Goal: Transaction & Acquisition: Purchase product/service

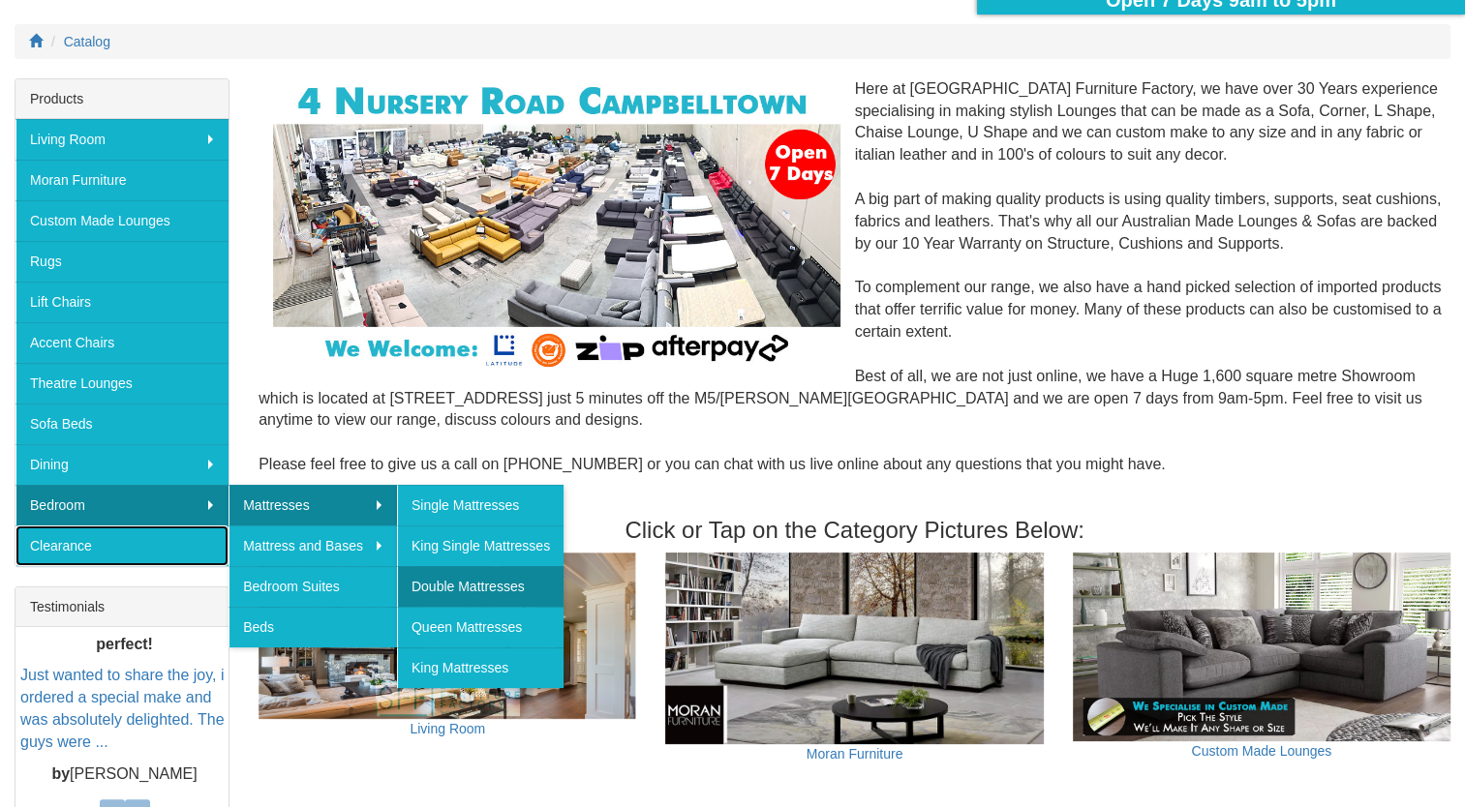
scroll to position [237, 0]
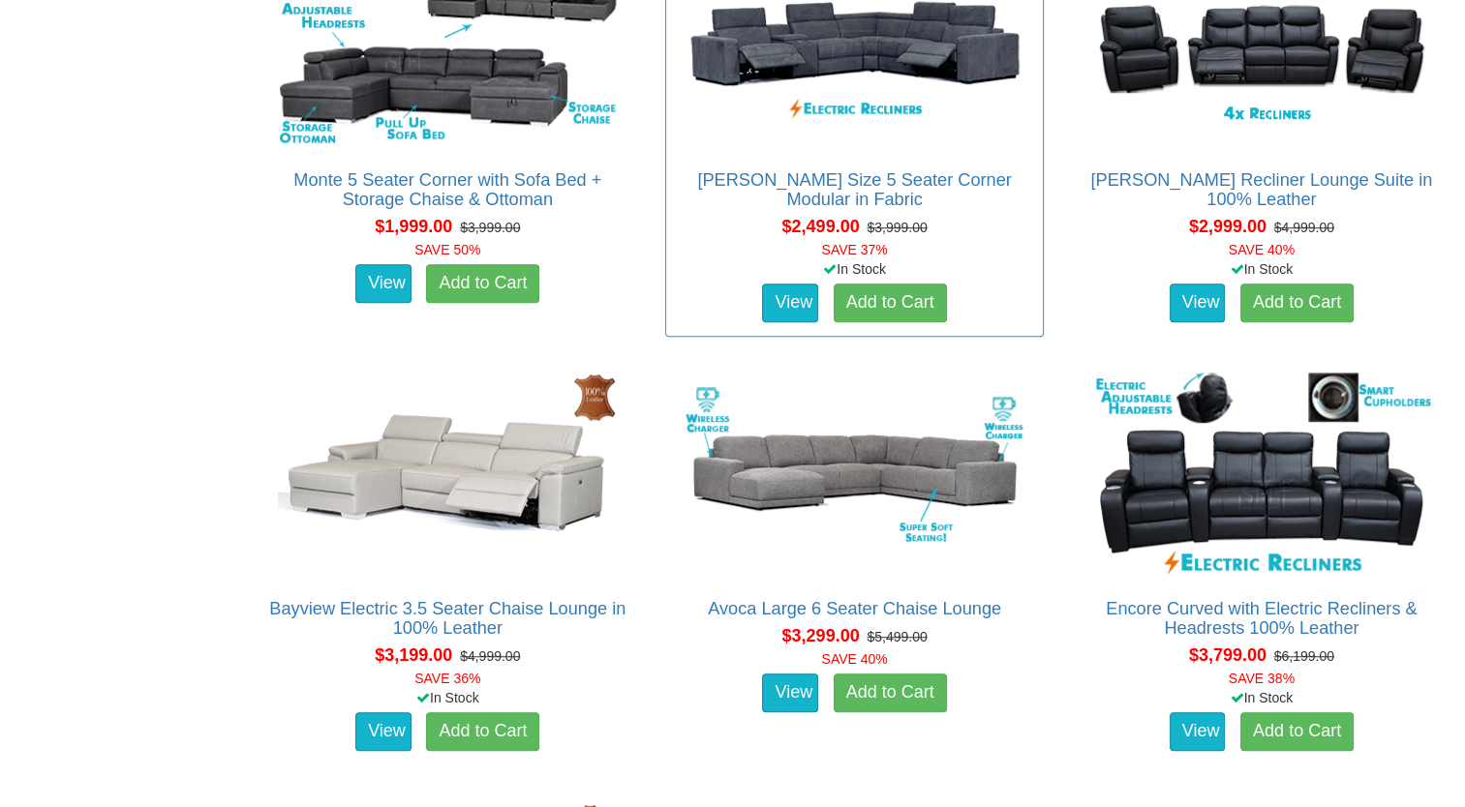
scroll to position [1287, 0]
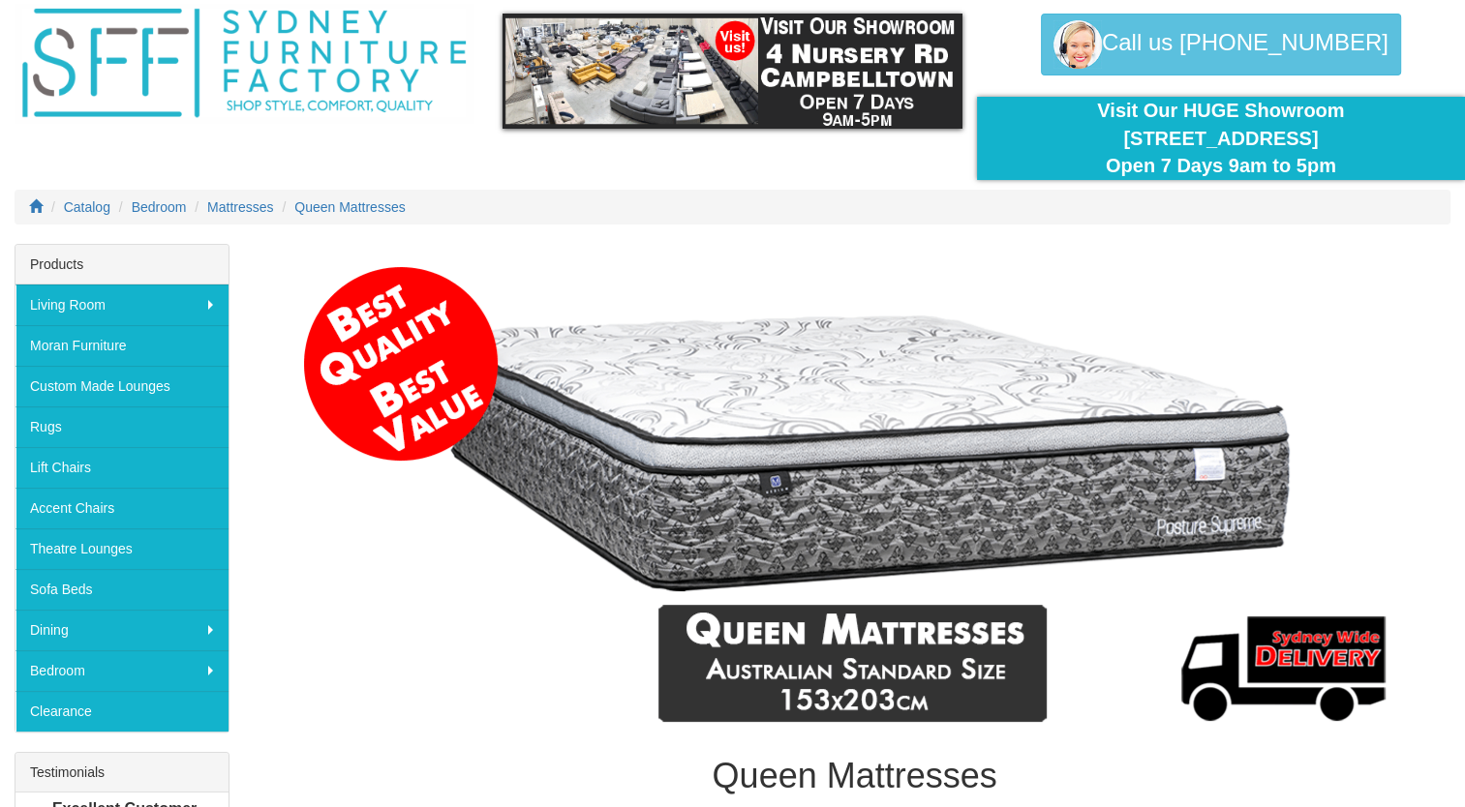
scroll to position [56, 0]
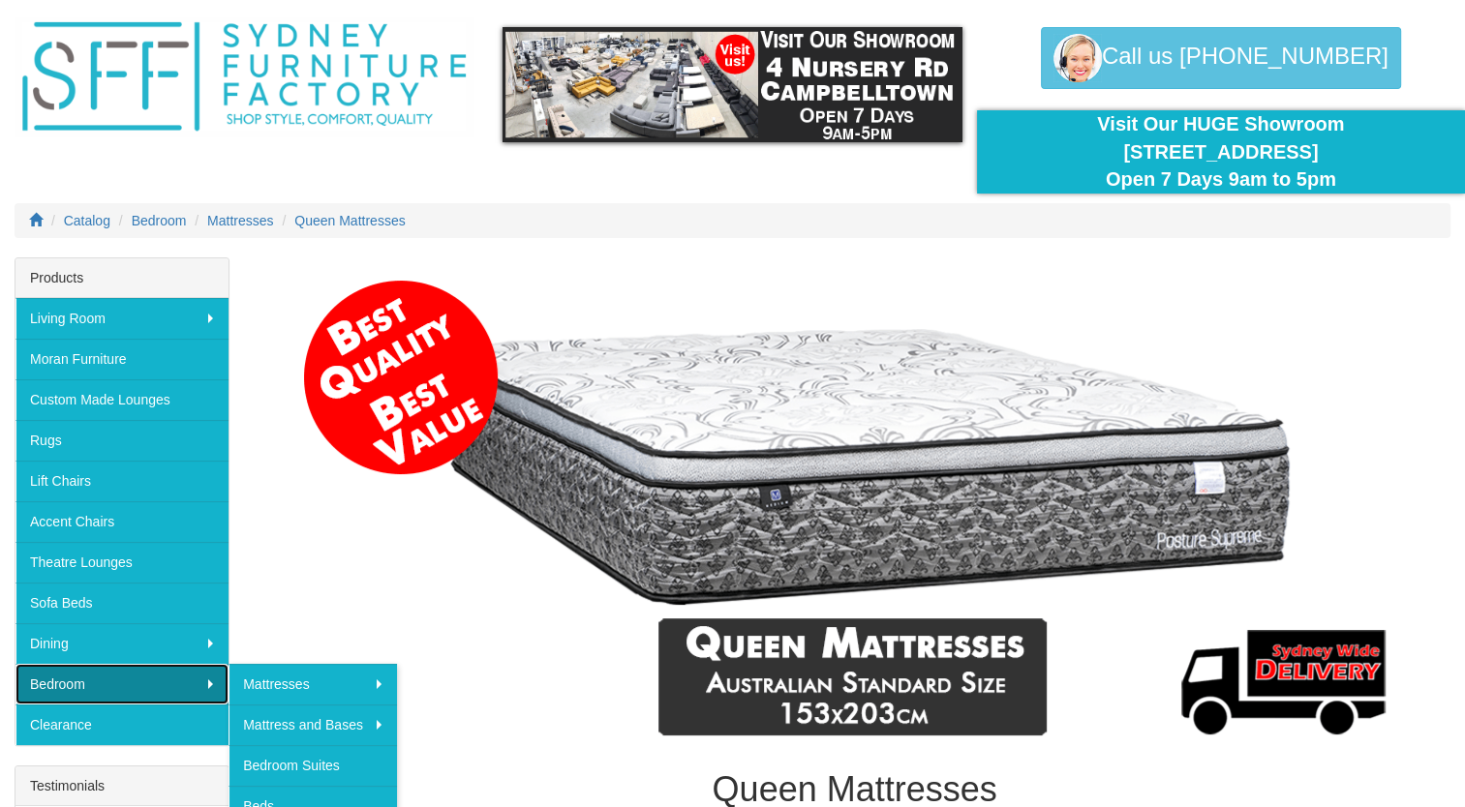
click at [172, 671] on link "Bedroom" at bounding box center [121, 684] width 213 height 41
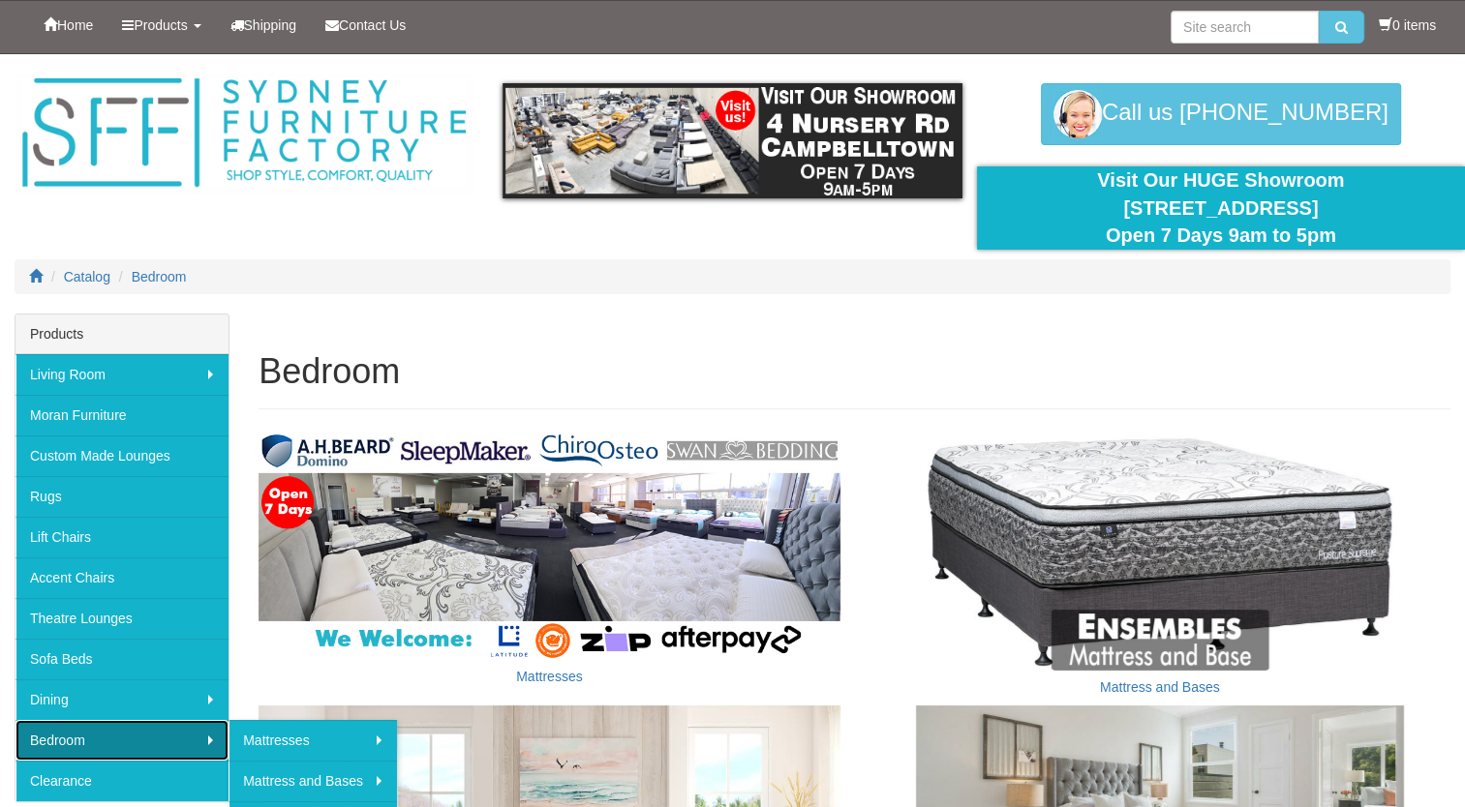
click at [211, 743] on link "Bedroom" at bounding box center [121, 740] width 213 height 41
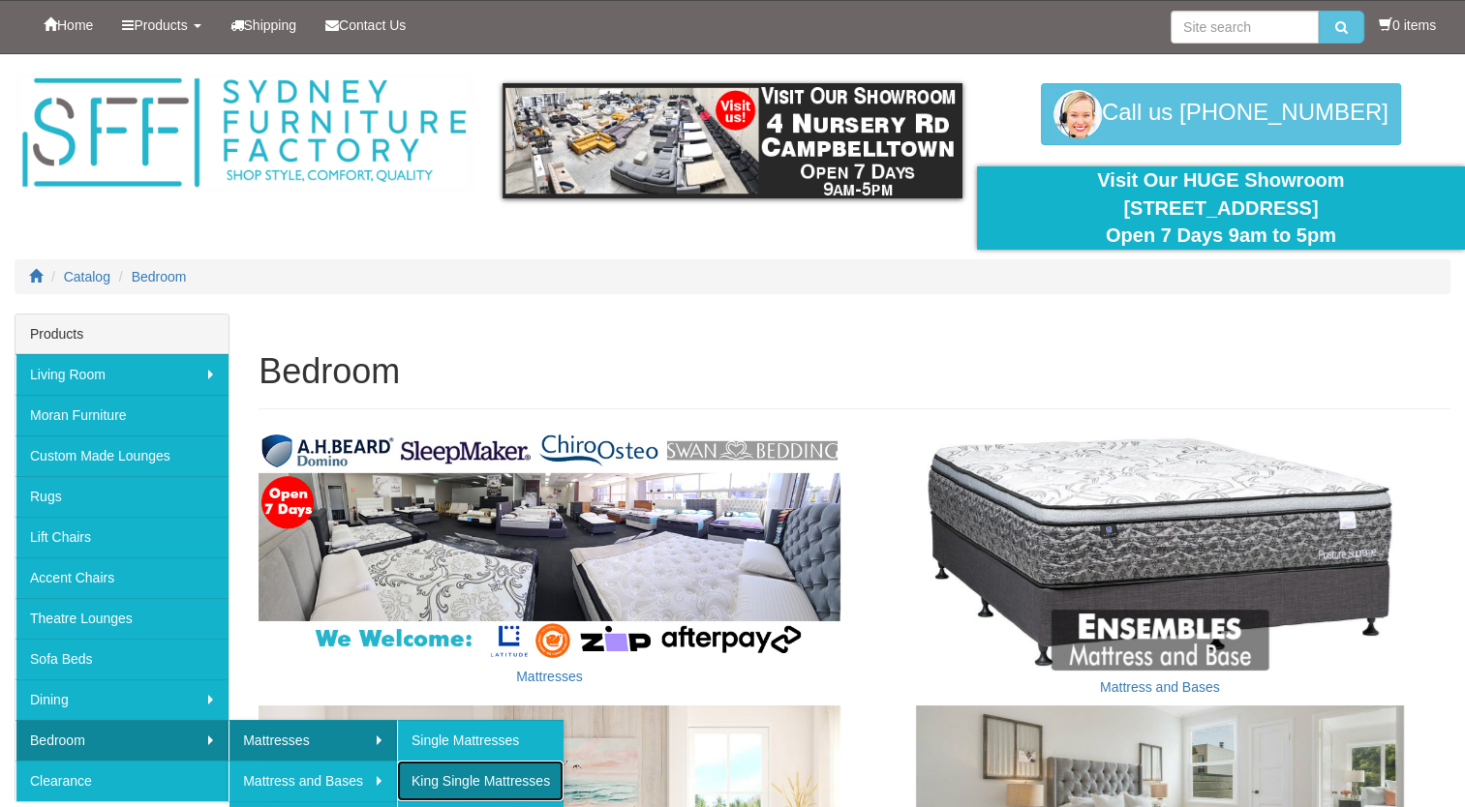
click at [465, 778] on link "King Single Mattresses" at bounding box center [480, 781] width 166 height 41
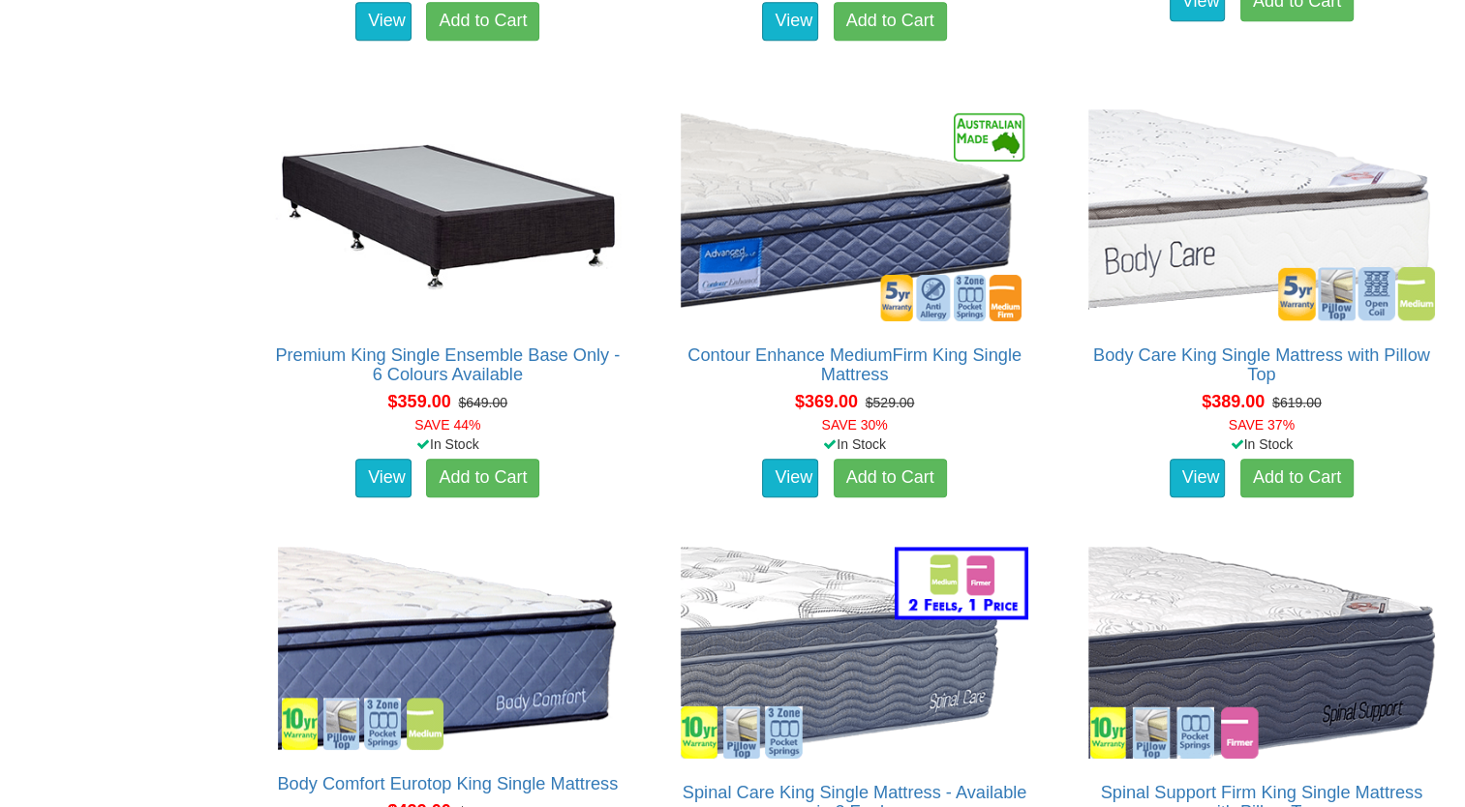
scroll to position [1587, 0]
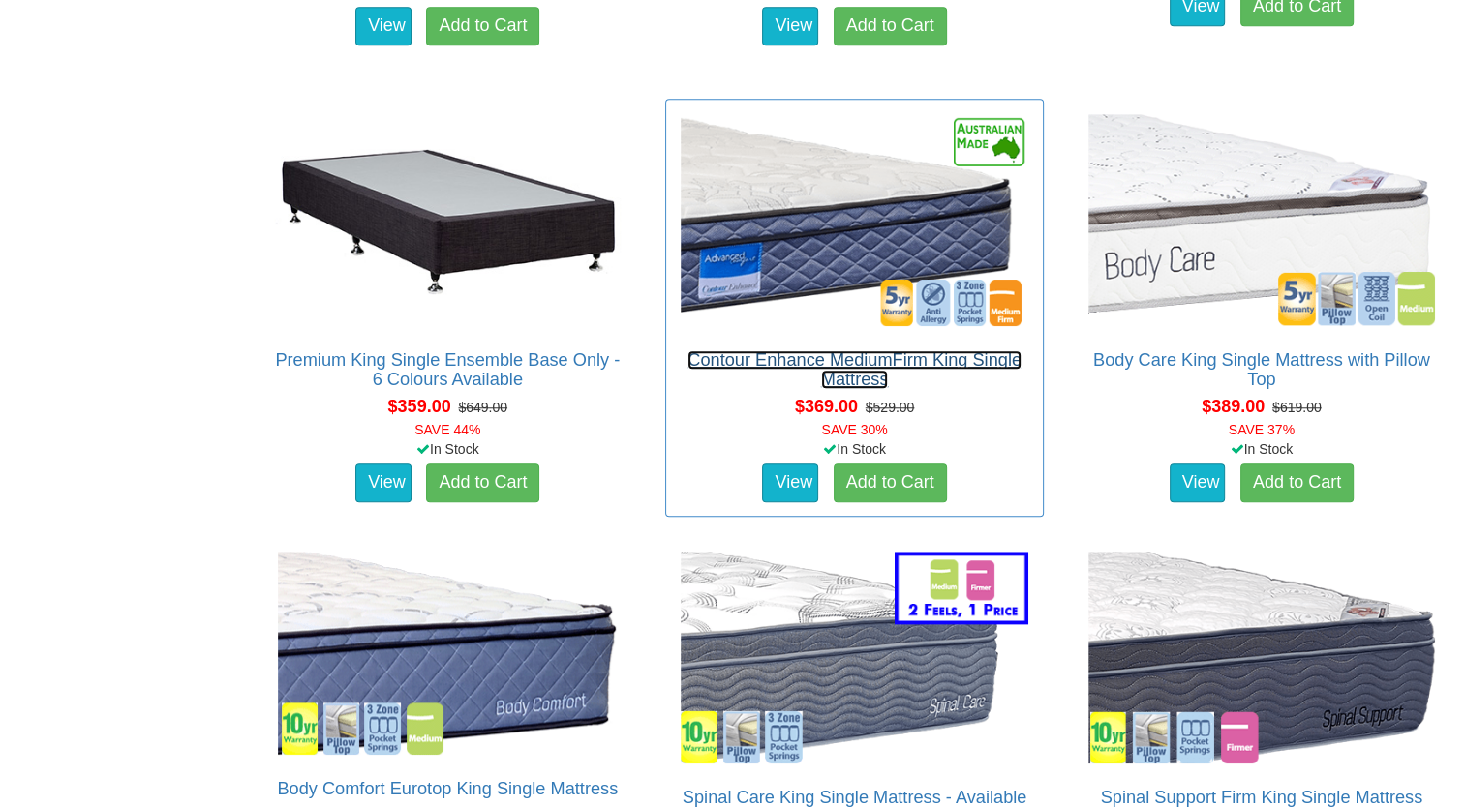
click at [893, 350] on link "Contour Enhance MediumFirm King Single Mattress" at bounding box center [854, 369] width 334 height 39
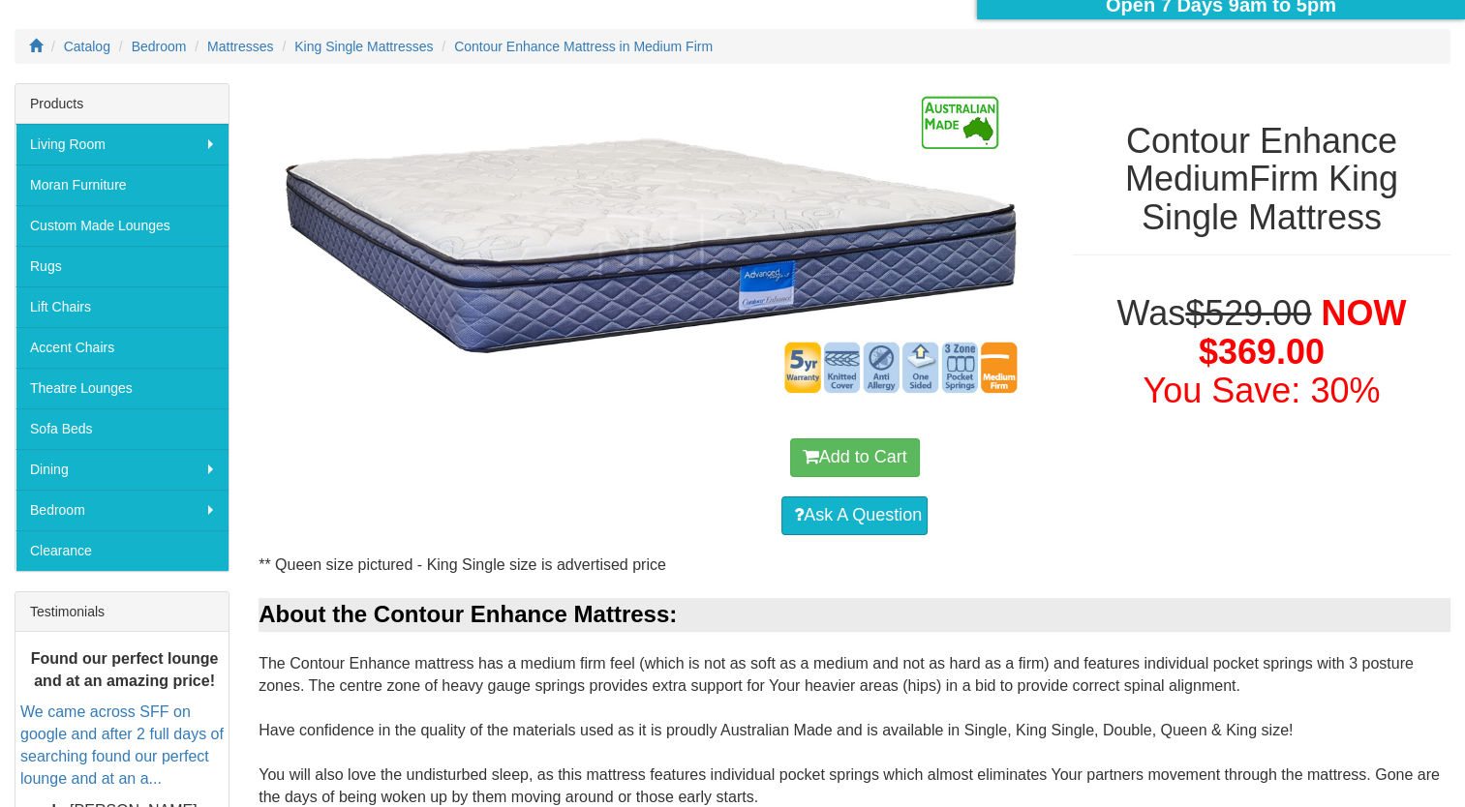
scroll to position [19, 0]
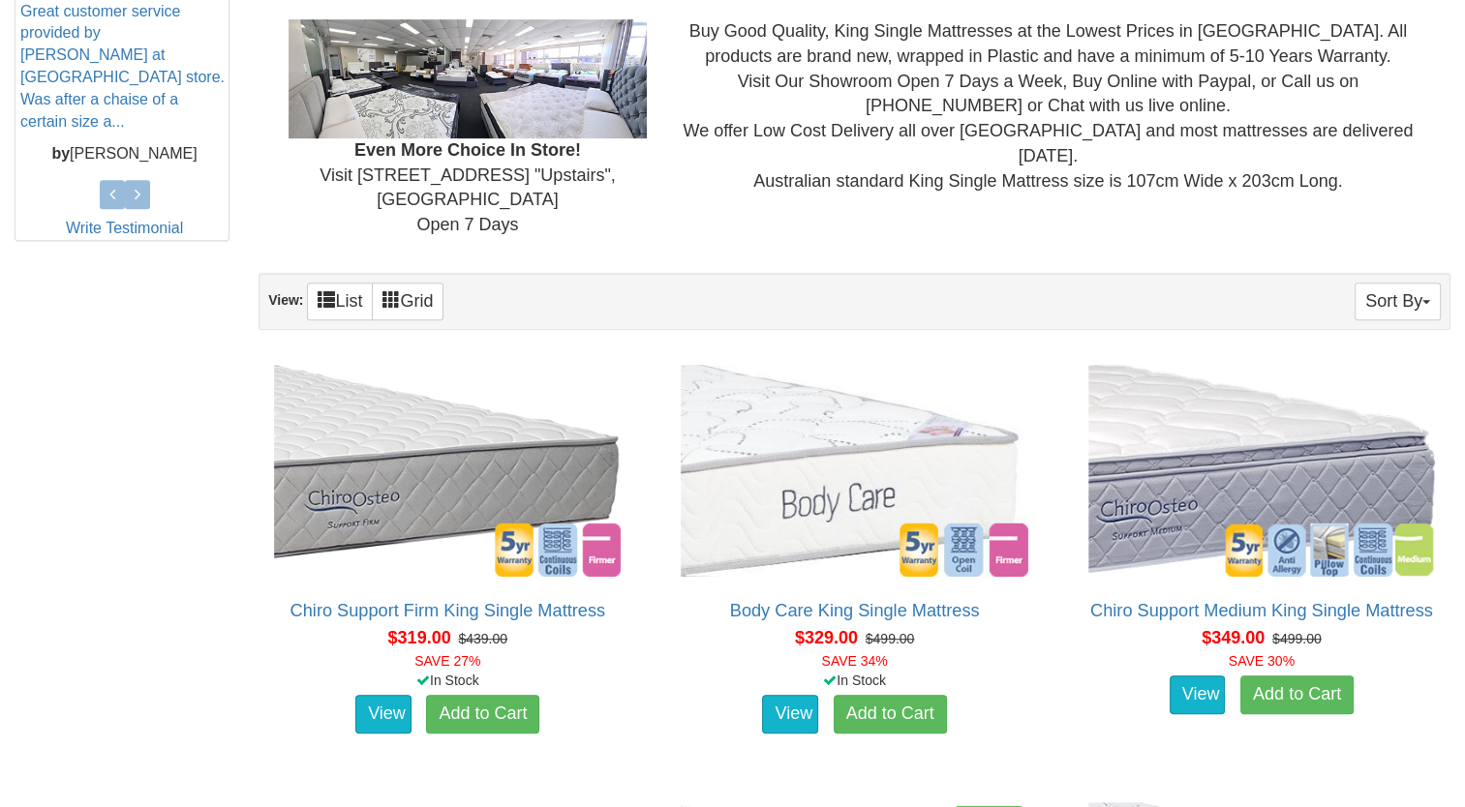
scroll to position [902, 0]
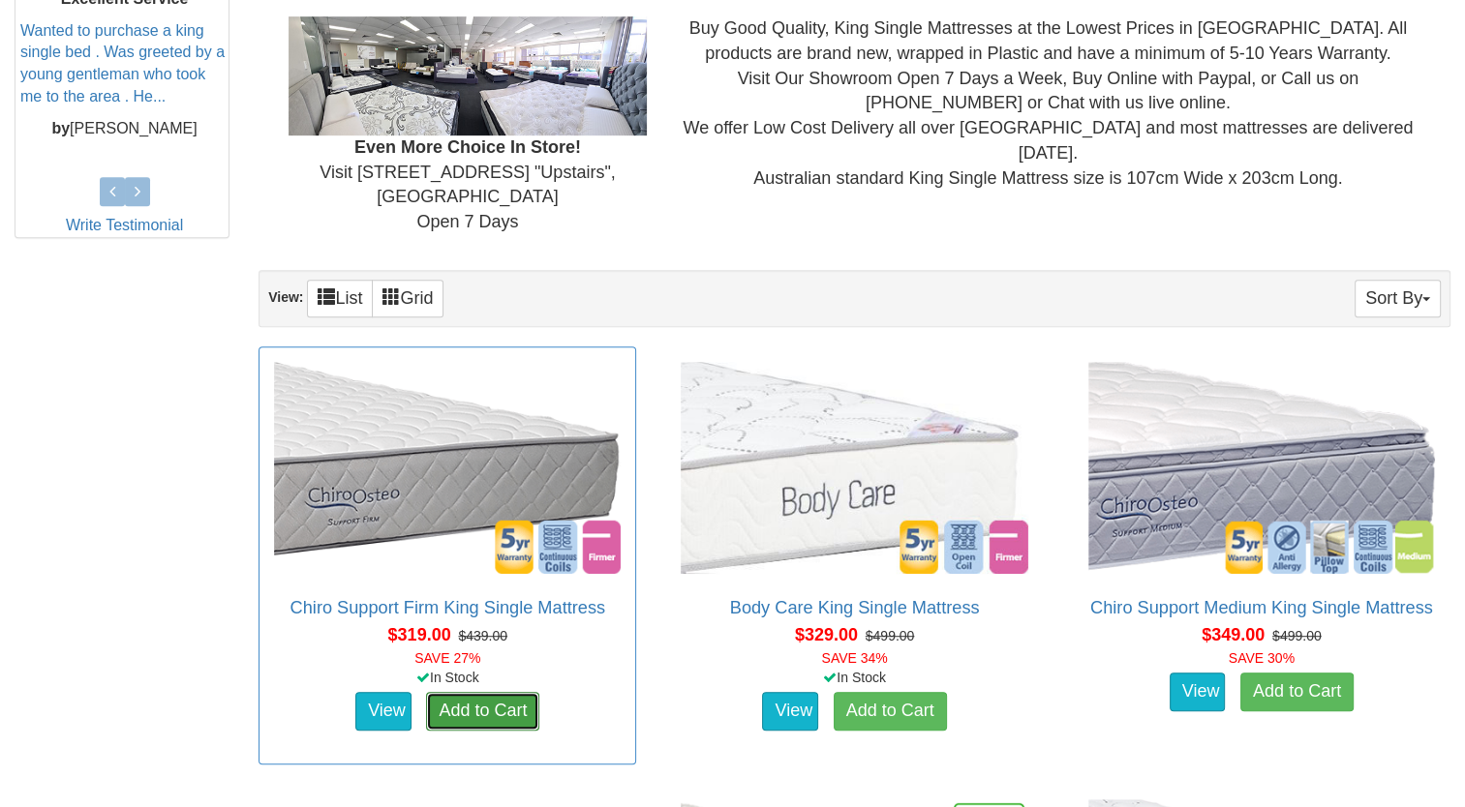
click at [488, 692] on link "Add to Cart" at bounding box center [482, 711] width 113 height 39
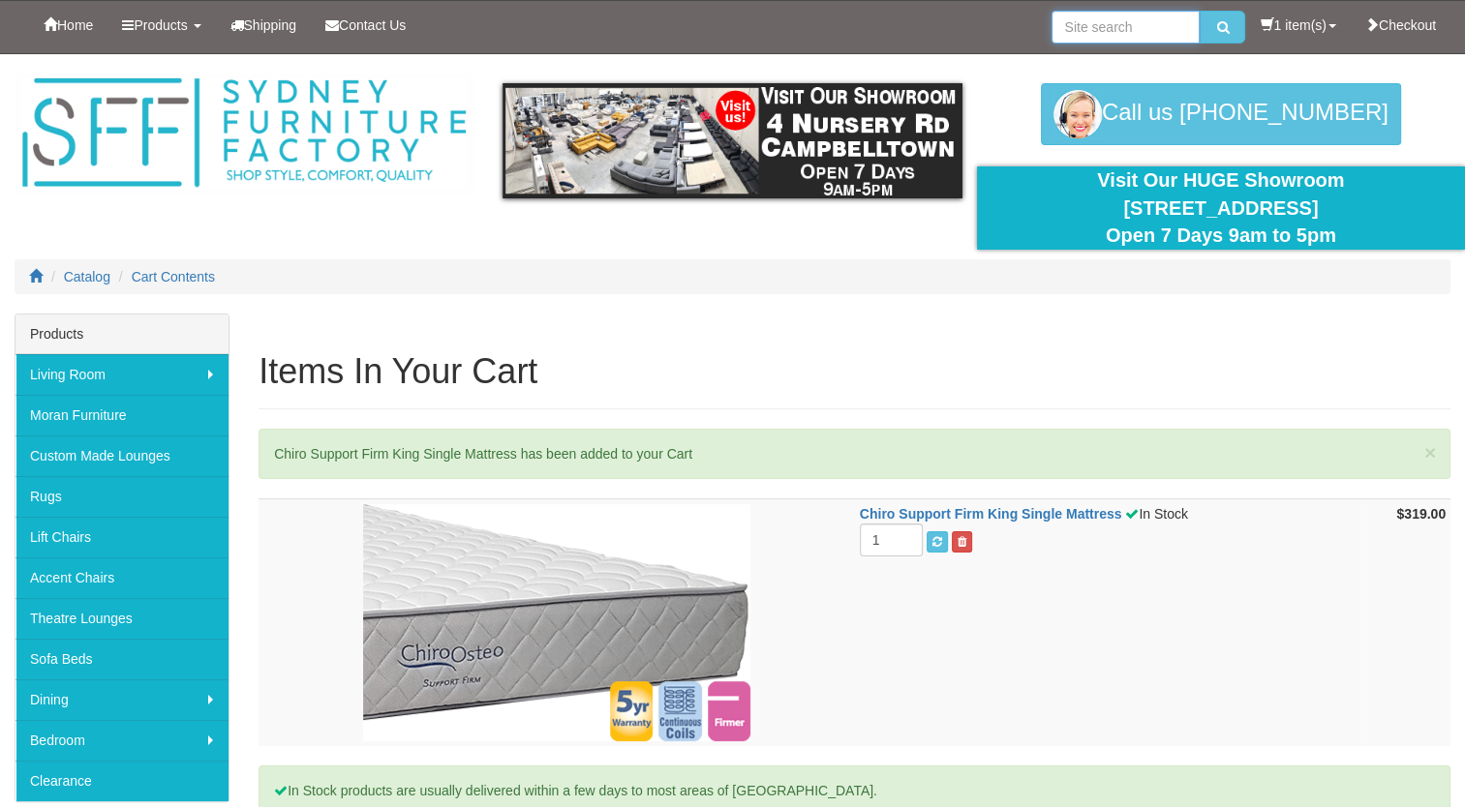
click at [1086, 28] on input "search" at bounding box center [1125, 27] width 148 height 33
type input "extra firm mattress"
click at [1199, 11] on button "submit" at bounding box center [1221, 27] width 45 height 33
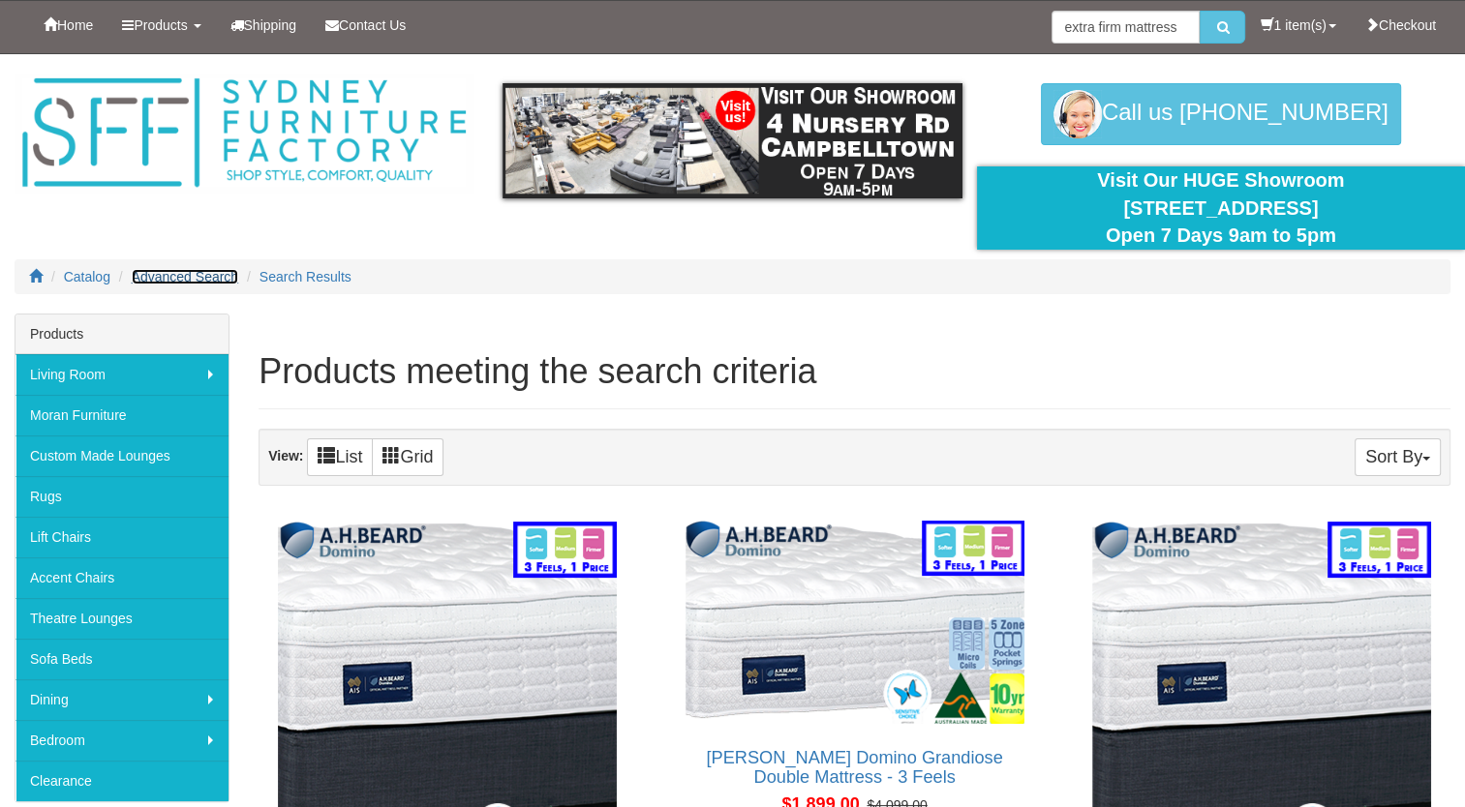
click at [228, 274] on span "Advanced Search" at bounding box center [185, 276] width 107 height 15
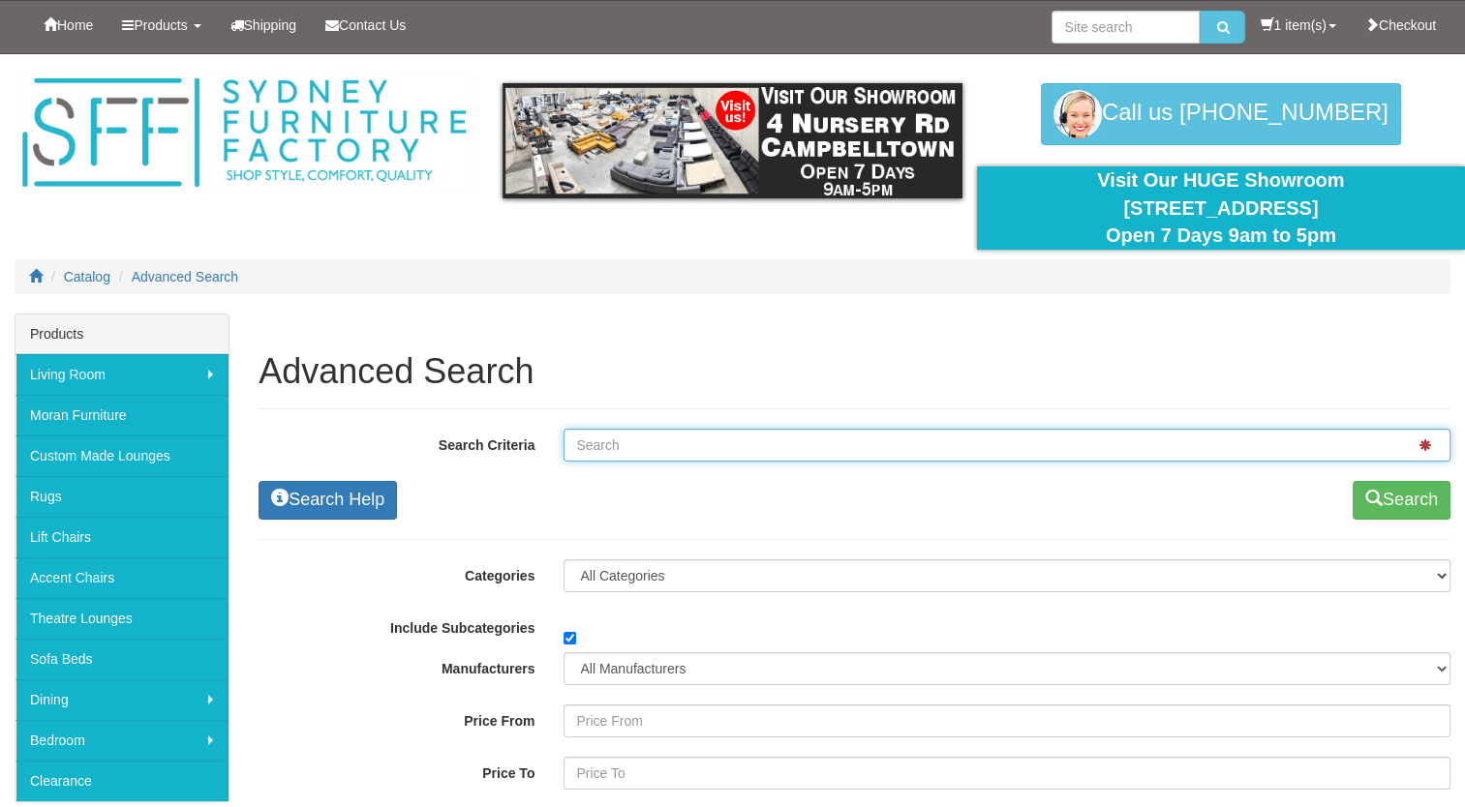
click at [594, 444] on input "Search Criteria" at bounding box center [1006, 445] width 887 height 33
type input "mattress"
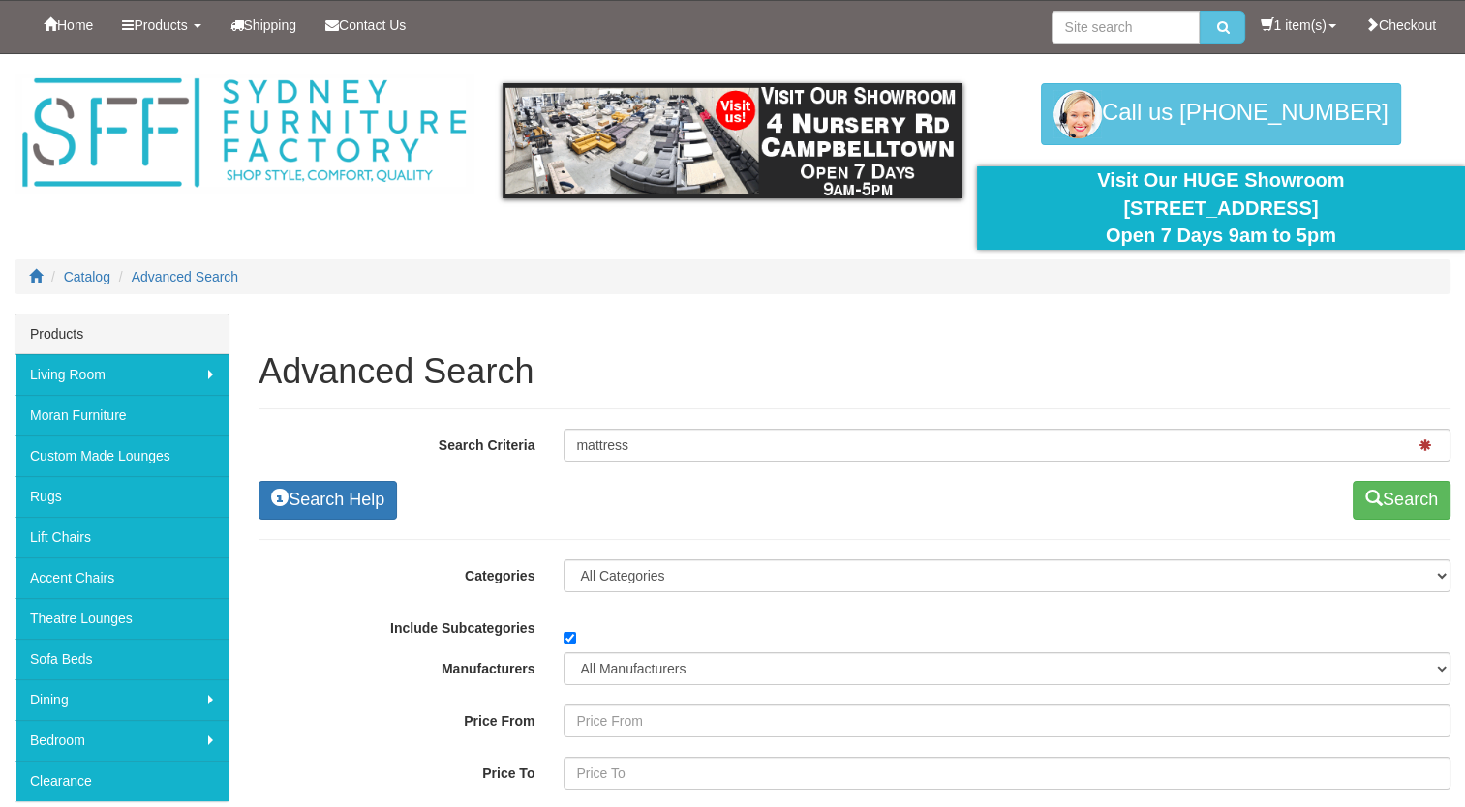
click at [670, 488] on div "Search Help" at bounding box center [549, 500] width 610 height 39
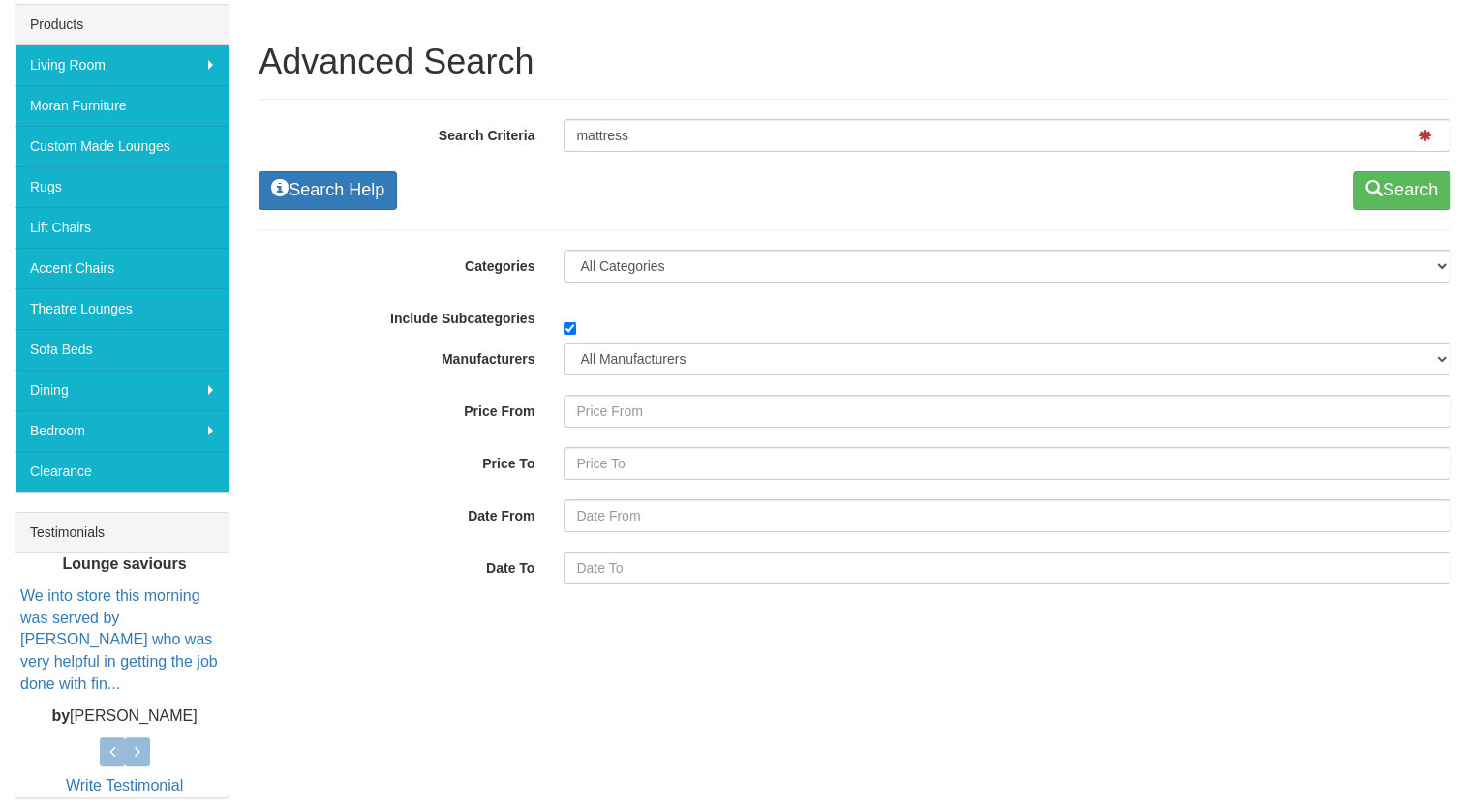
scroll to position [348, 0]
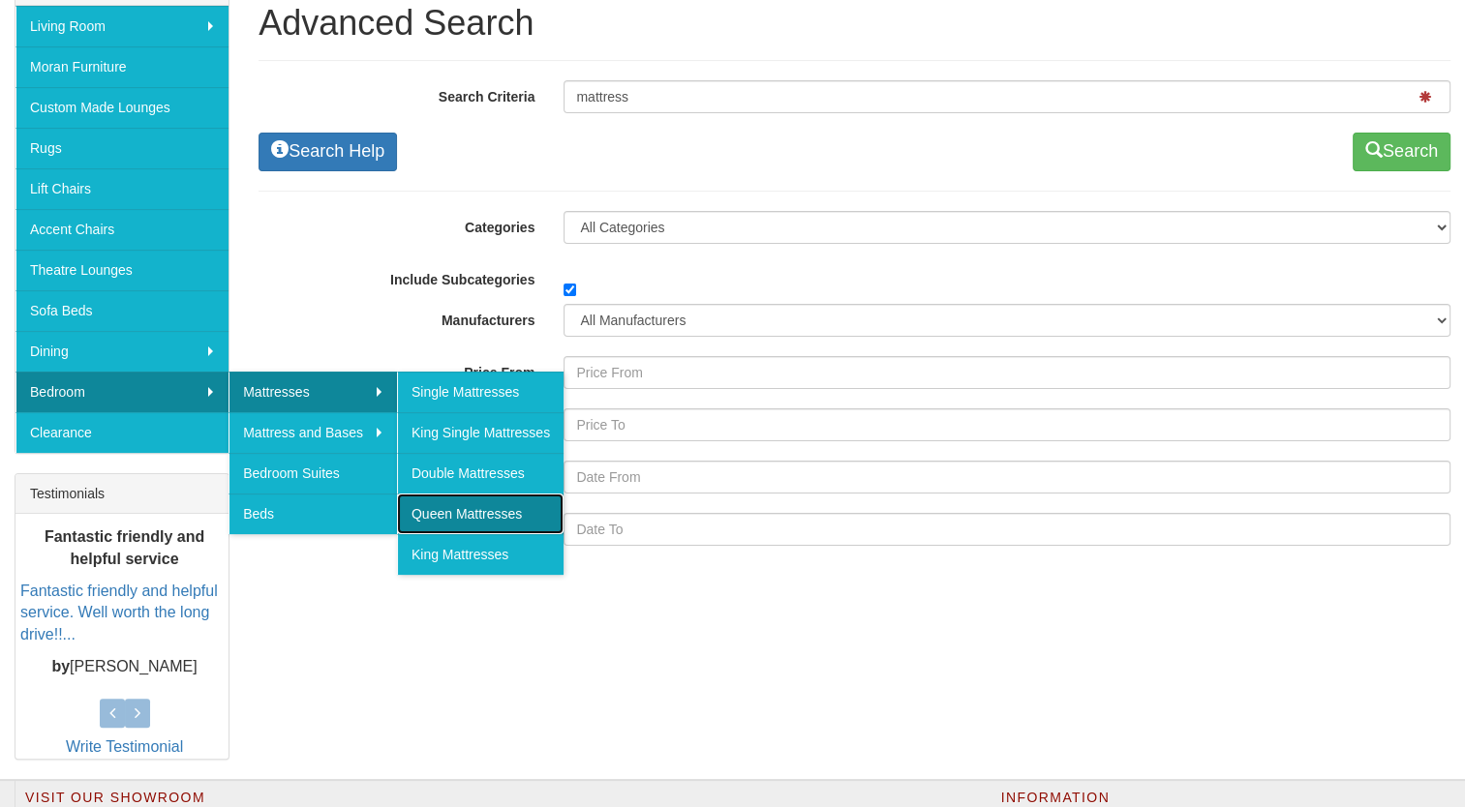
click at [496, 515] on link "Queen Mattresses" at bounding box center [480, 514] width 166 height 41
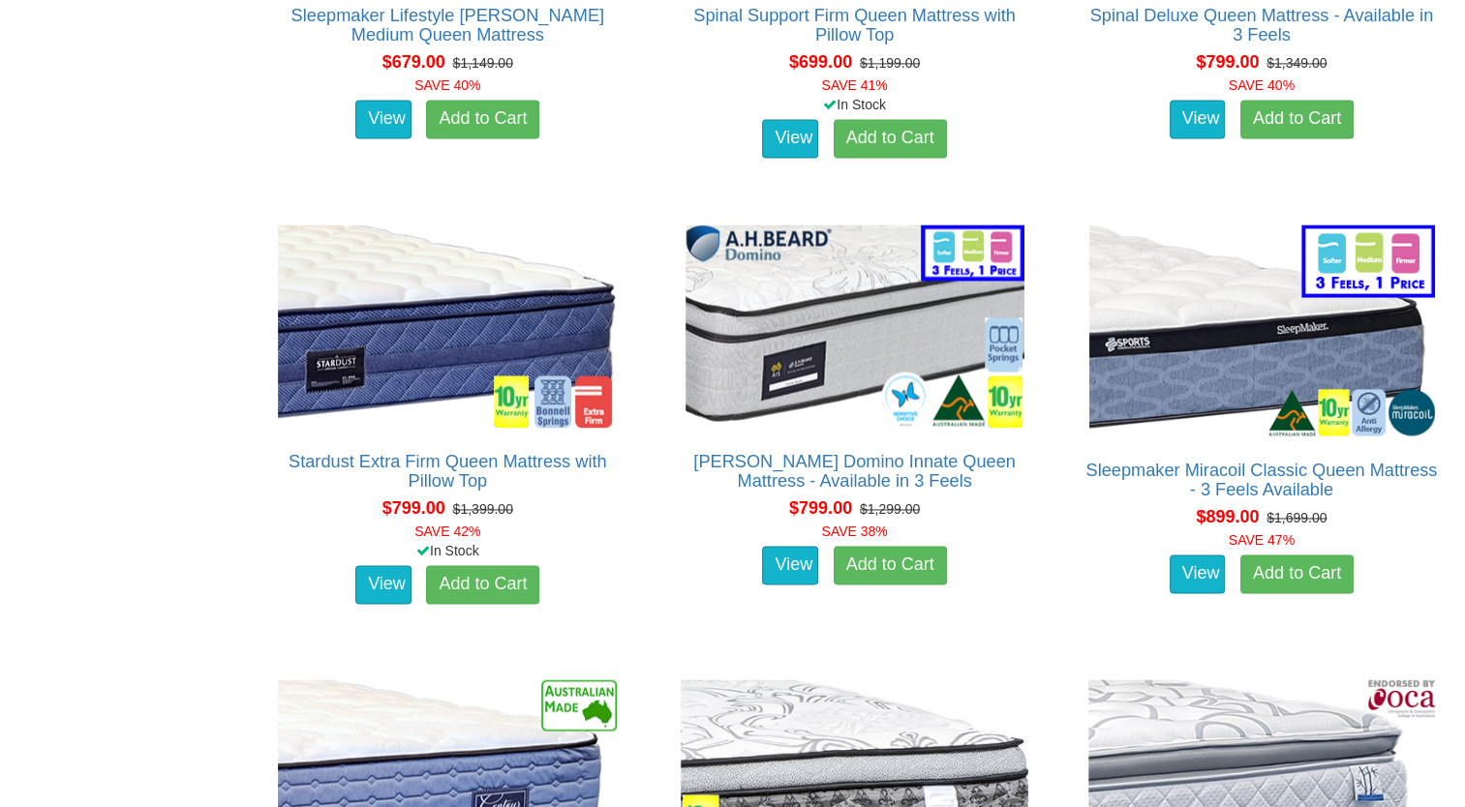
scroll to position [2865, 0]
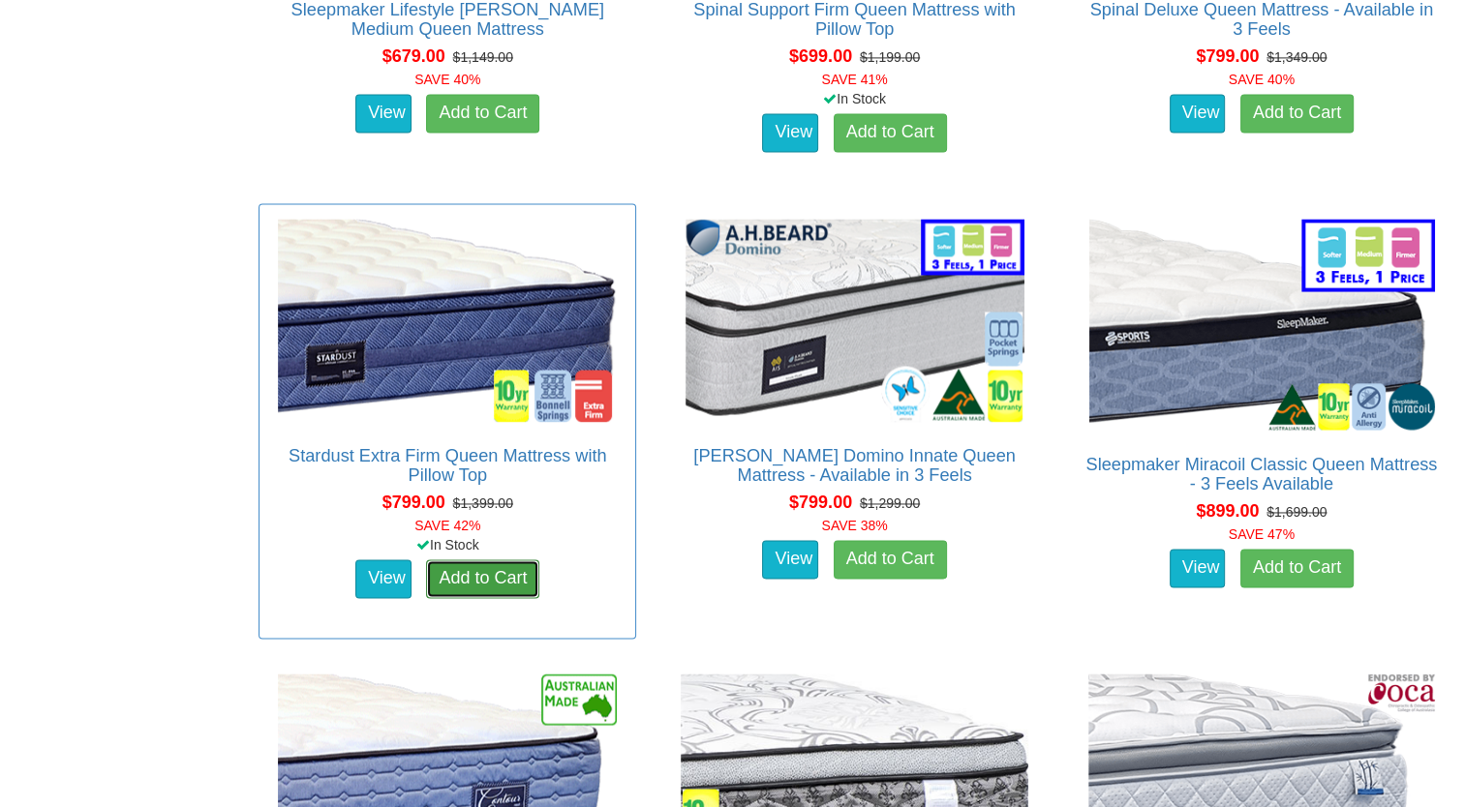
click at [488, 561] on link "Add to Cart" at bounding box center [482, 578] width 113 height 39
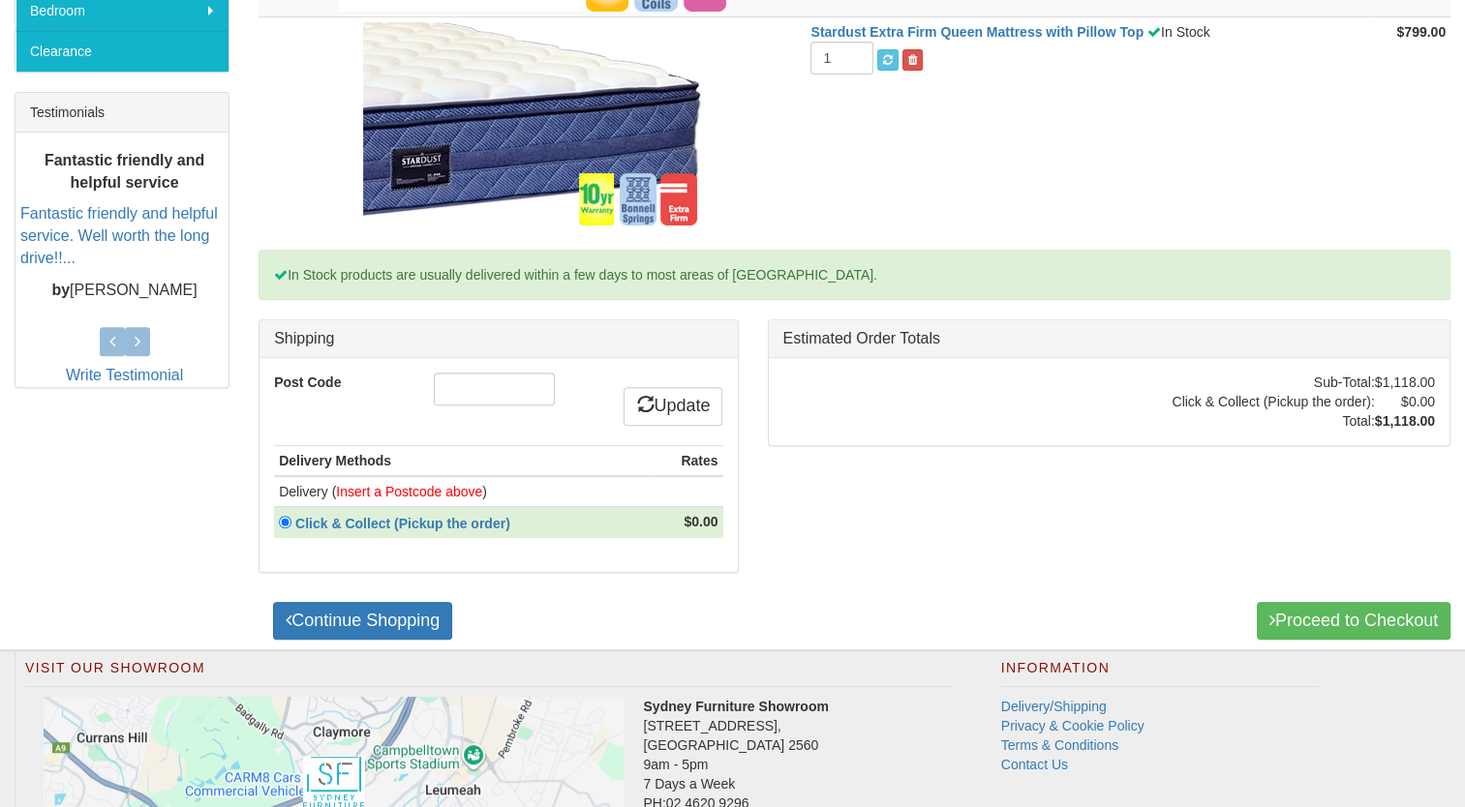
scroll to position [813, 0]
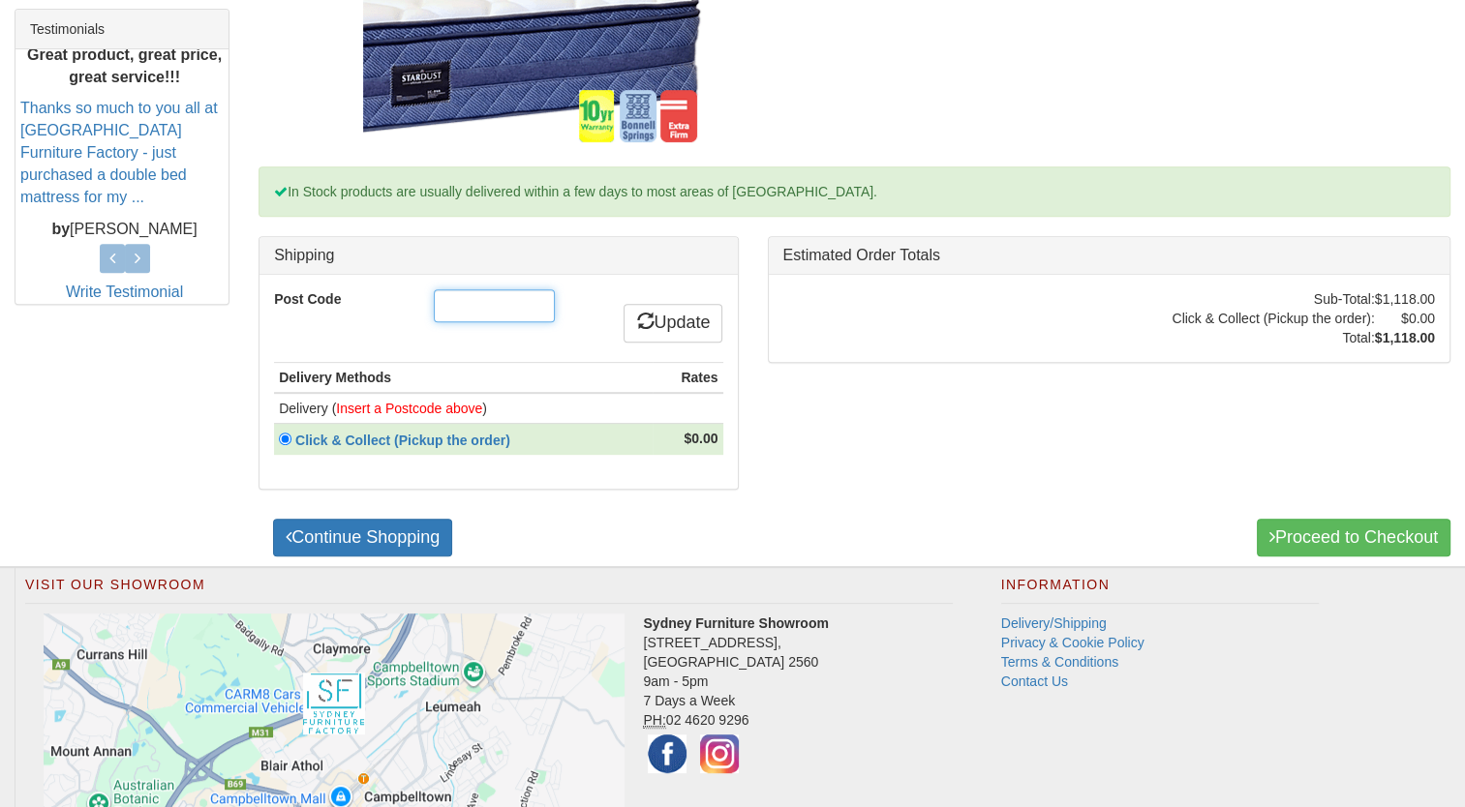
click at [496, 304] on input "Post Code" at bounding box center [494, 305] width 121 height 33
type input "2076"
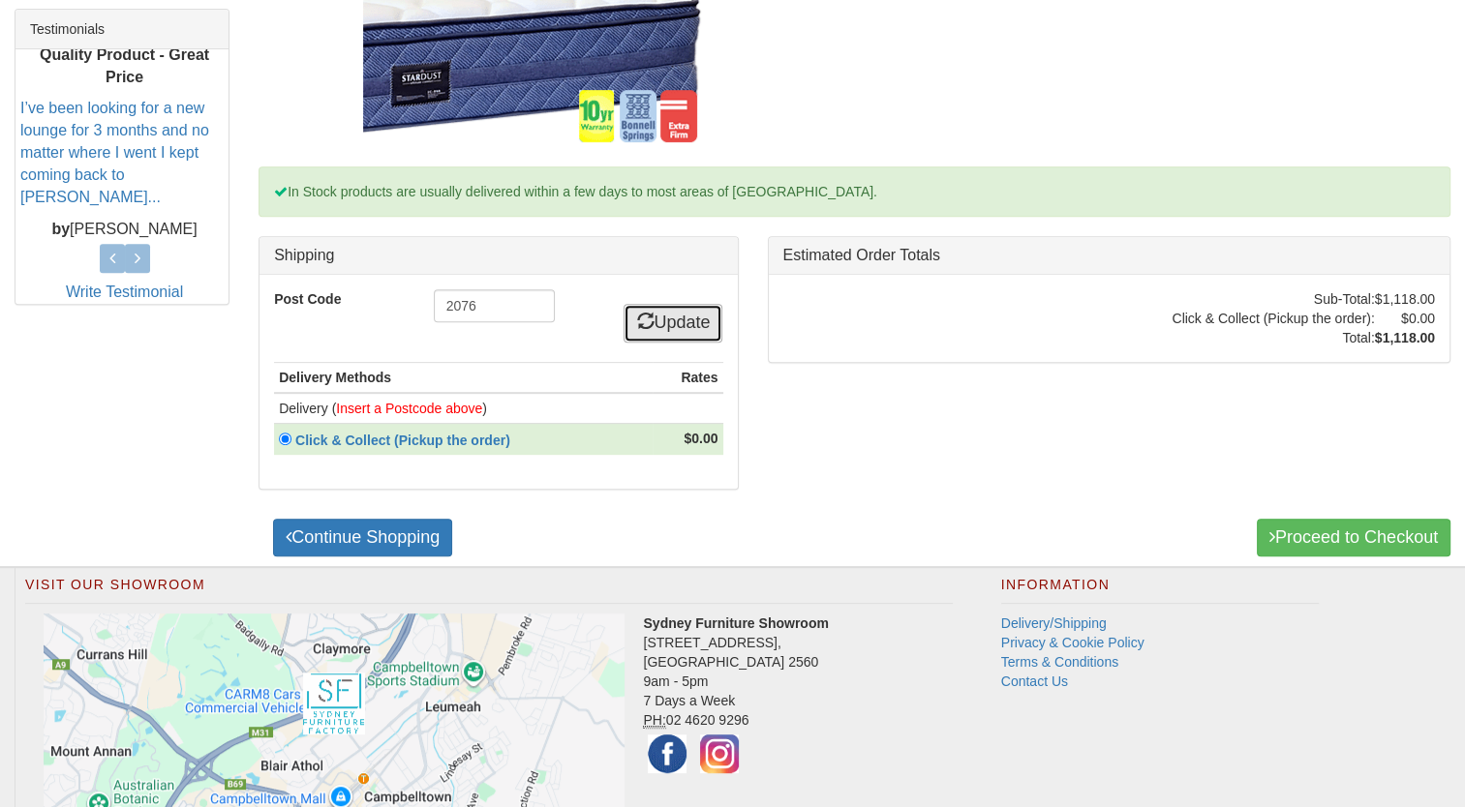
click at [658, 330] on link "Update" at bounding box center [672, 323] width 99 height 39
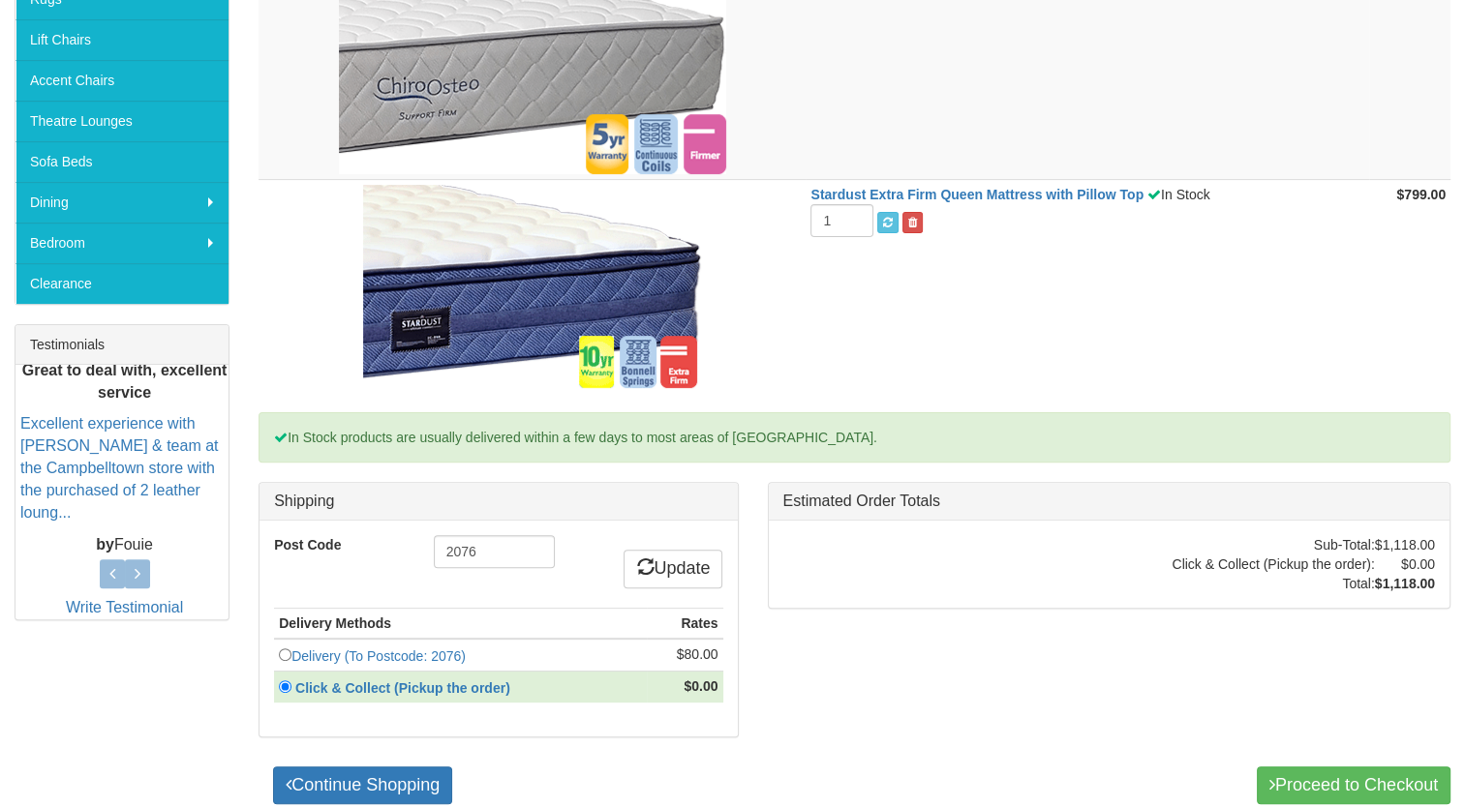
scroll to position [503, 0]
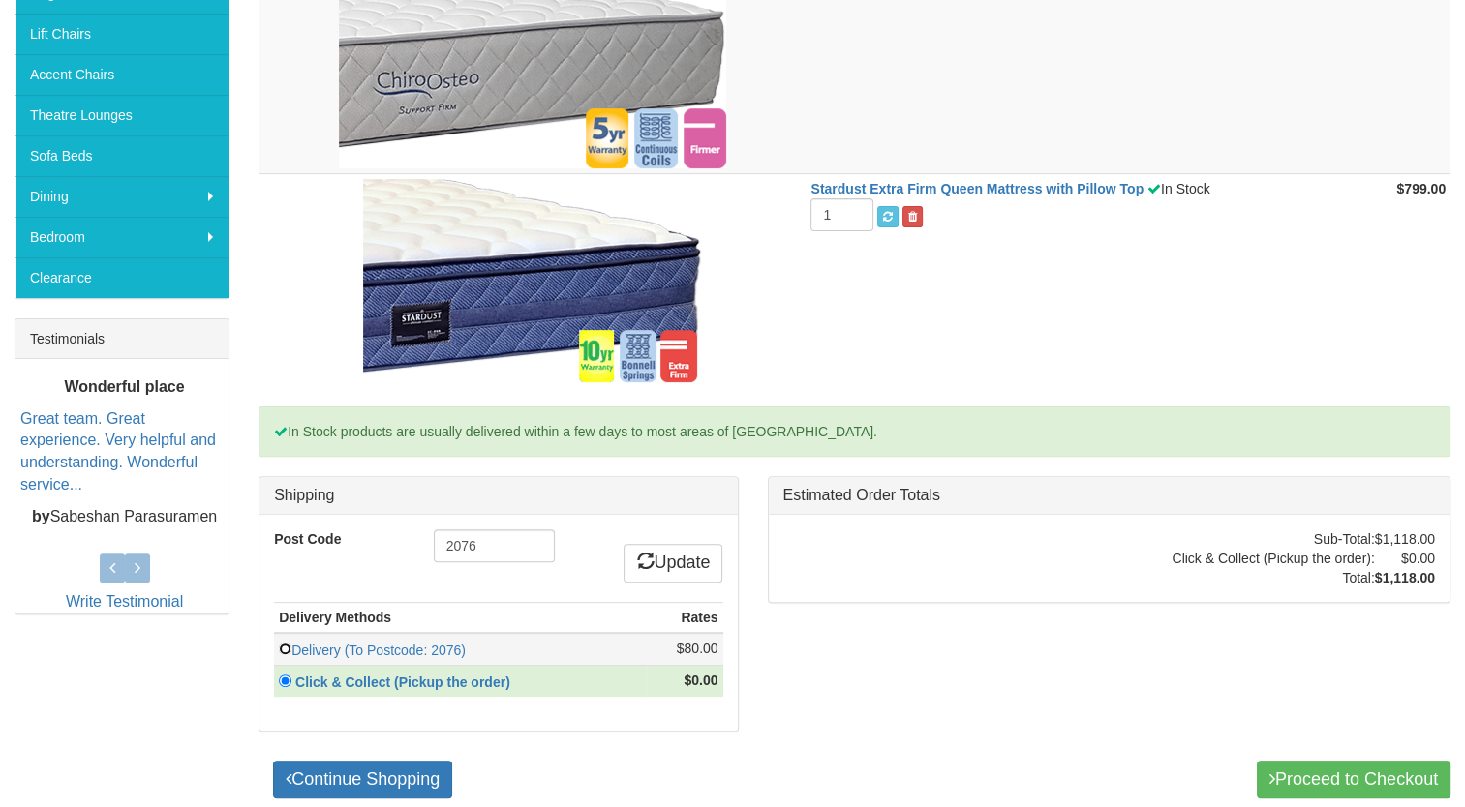
click at [285, 647] on input "radio" at bounding box center [285, 649] width 13 height 13
